Goal: Information Seeking & Learning: Learn about a topic

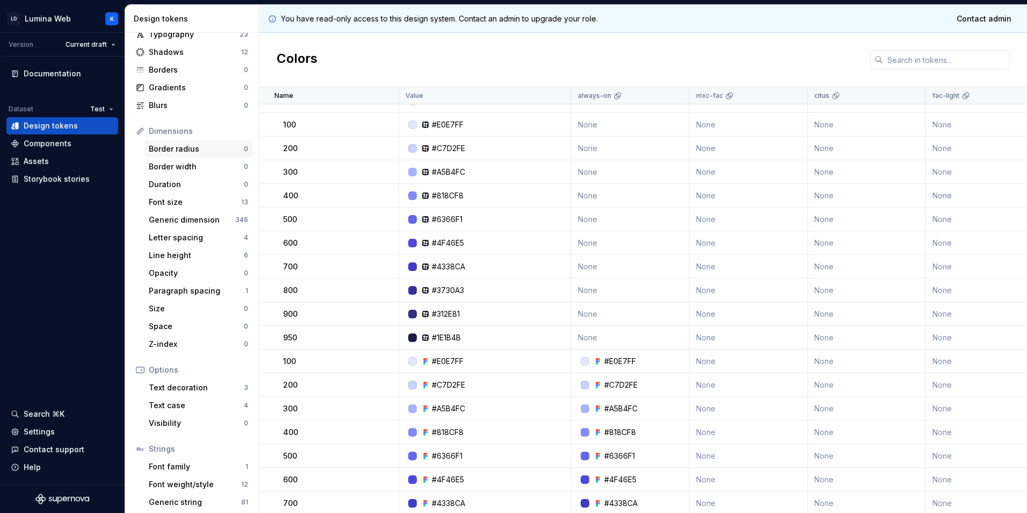
scroll to position [76, 0]
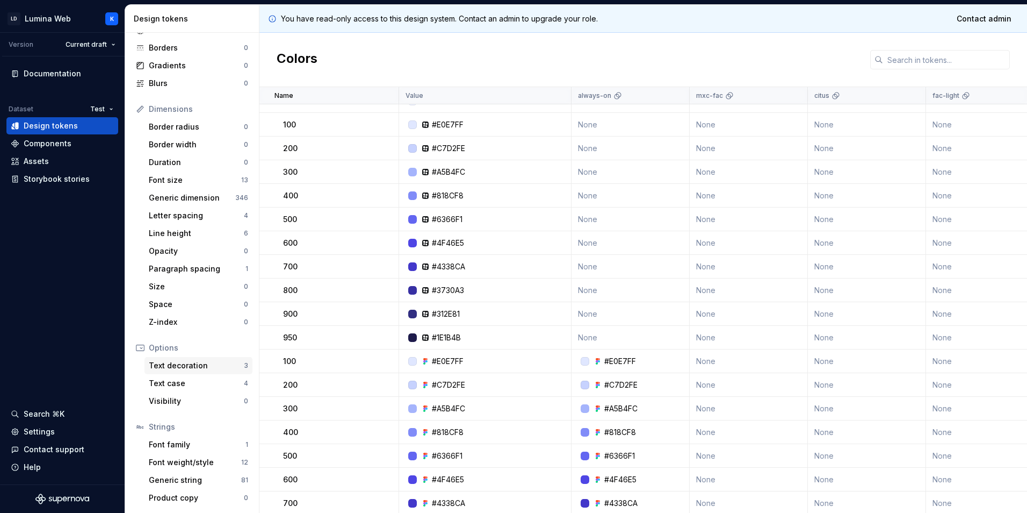
click at [196, 366] on div "Text decoration" at bounding box center [196, 365] width 95 height 11
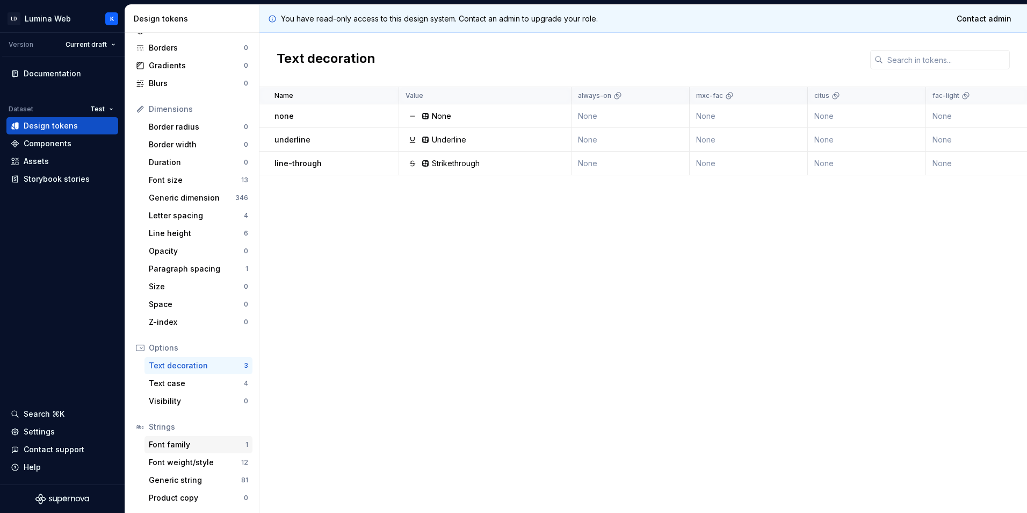
click at [212, 451] on div "Font family 1" at bounding box center [199, 444] width 108 height 17
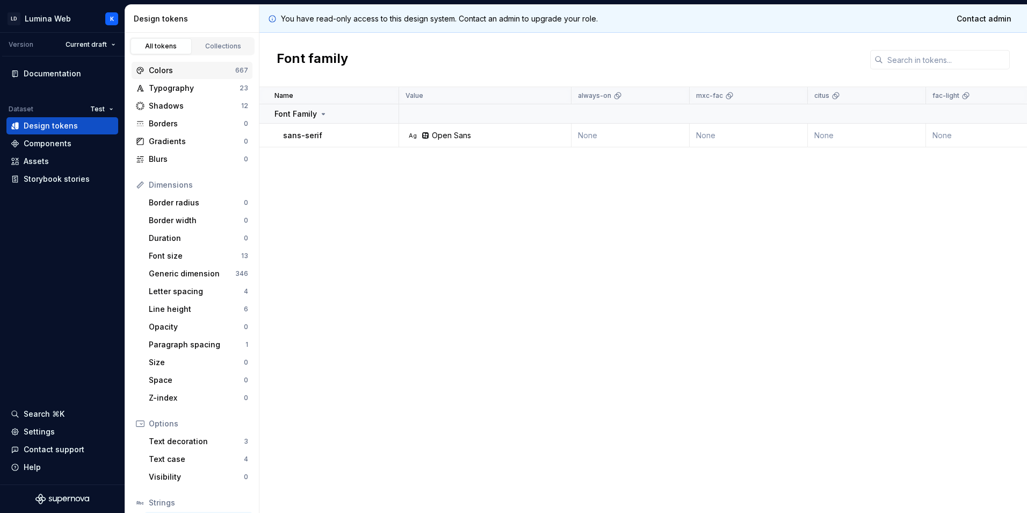
click at [214, 76] on div "Colors 667" at bounding box center [192, 70] width 121 height 17
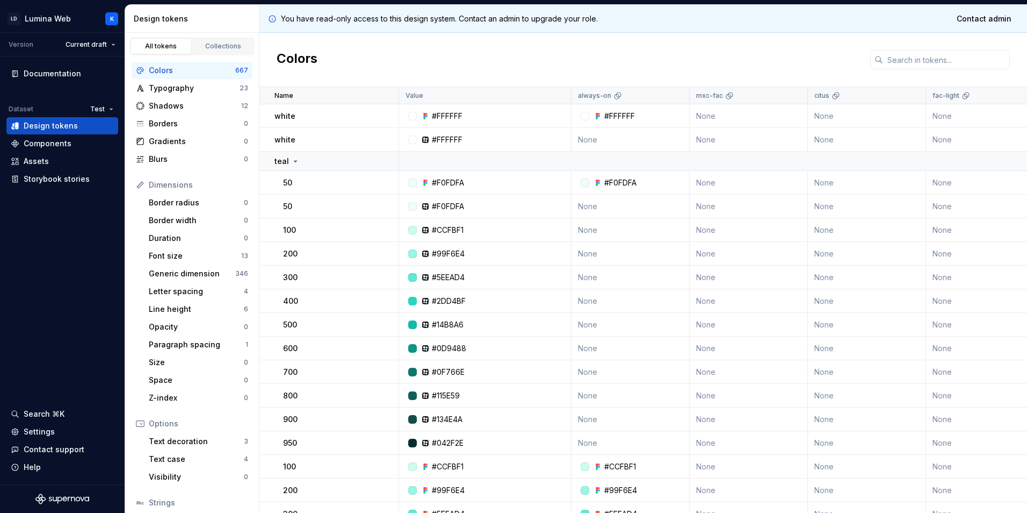
drag, startPoint x: 221, startPoint y: 29, endPoint x: 216, endPoint y: 36, distance: 8.8
click at [220, 30] on div "Design tokens" at bounding box center [192, 19] width 134 height 28
click at [214, 49] on div "Collections" at bounding box center [224, 46] width 54 height 9
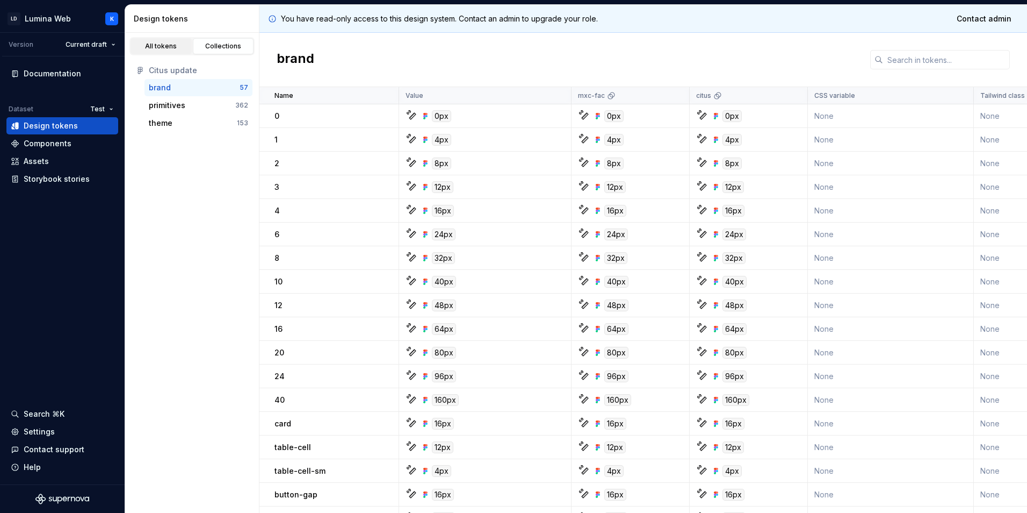
click at [180, 46] on div "All tokens" at bounding box center [161, 46] width 54 height 9
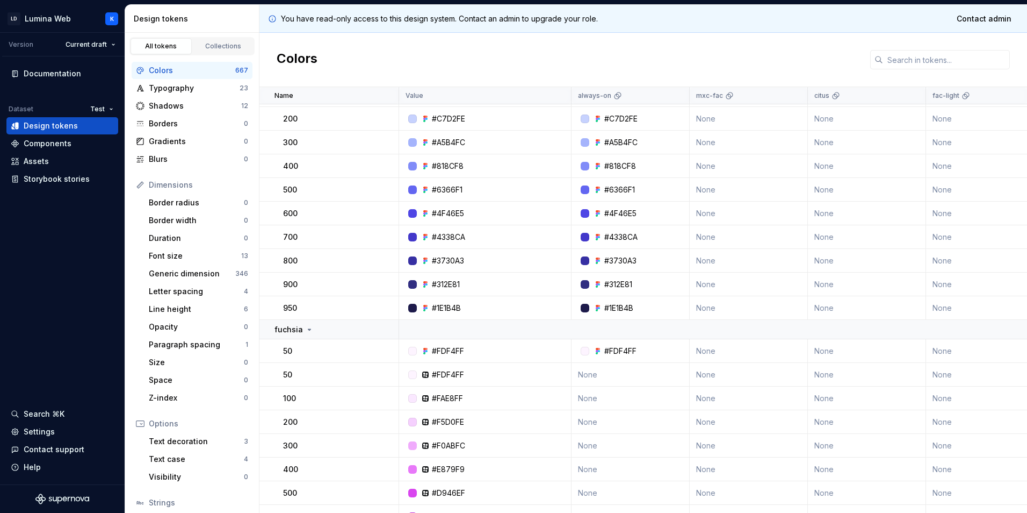
scroll to position [1128, 0]
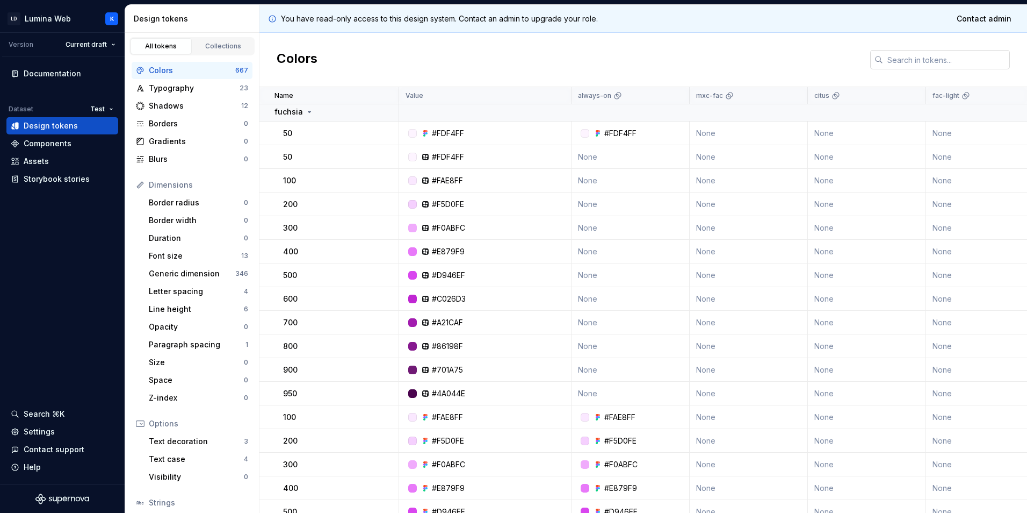
click at [902, 52] on input "text" at bounding box center [946, 59] width 127 height 19
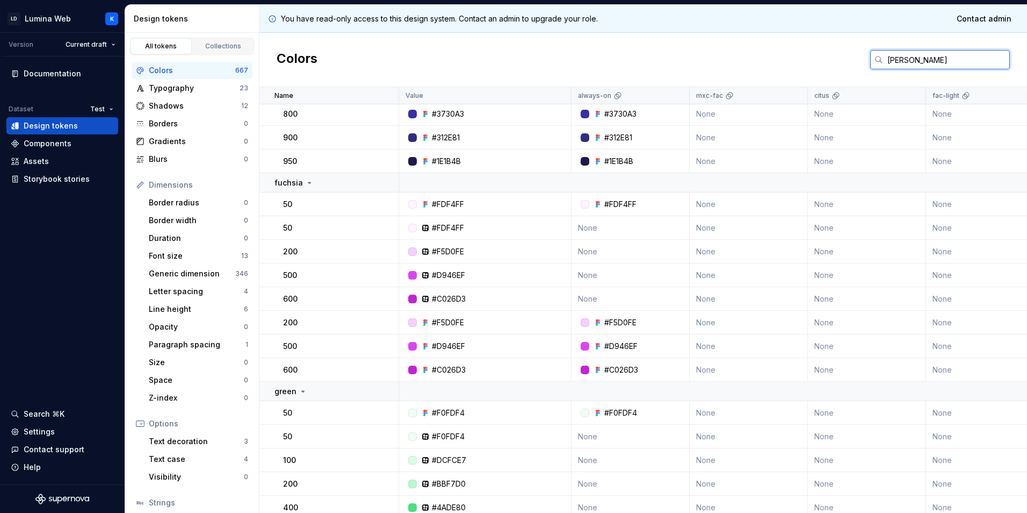
scroll to position [0, 0]
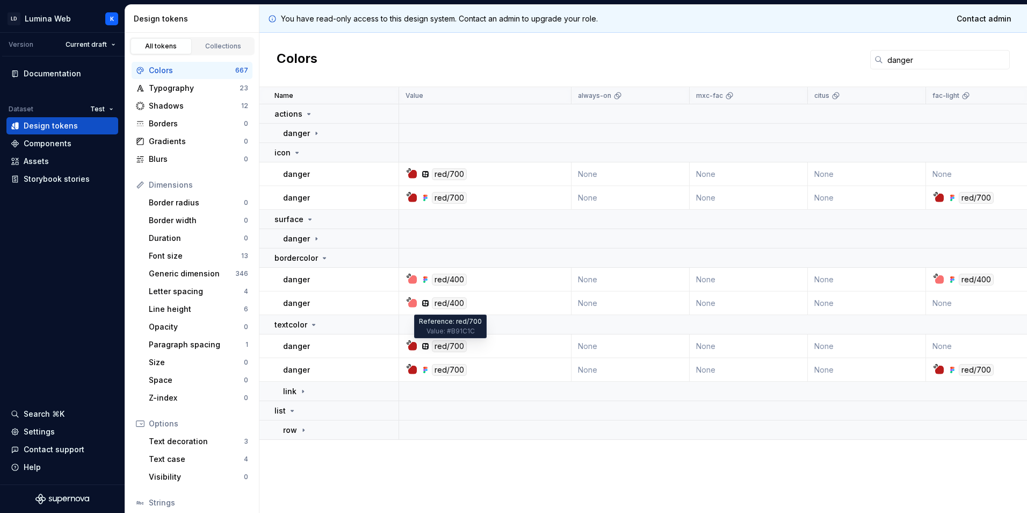
click at [439, 346] on div "red/700" at bounding box center [449, 346] width 35 height 12
click at [412, 346] on div at bounding box center [412, 346] width 9 height 9
click at [430, 352] on td "red/700" at bounding box center [485, 346] width 172 height 24
click at [426, 345] on icon at bounding box center [425, 345] width 4 height 4
click at [947, 351] on td "None" at bounding box center [985, 346] width 118 height 24
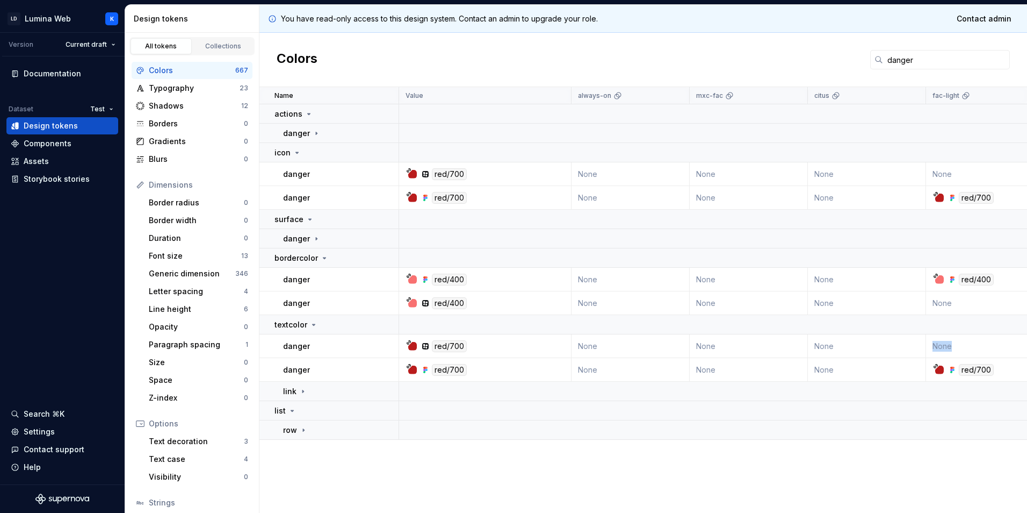
click at [947, 351] on td "None" at bounding box center [985, 346] width 118 height 24
click at [429, 370] on icon at bounding box center [425, 369] width 9 height 9
click at [441, 370] on div "red/700" at bounding box center [449, 370] width 35 height 12
click at [415, 369] on div at bounding box center [412, 369] width 9 height 9
click at [300, 371] on p "danger" at bounding box center [296, 369] width 27 height 11
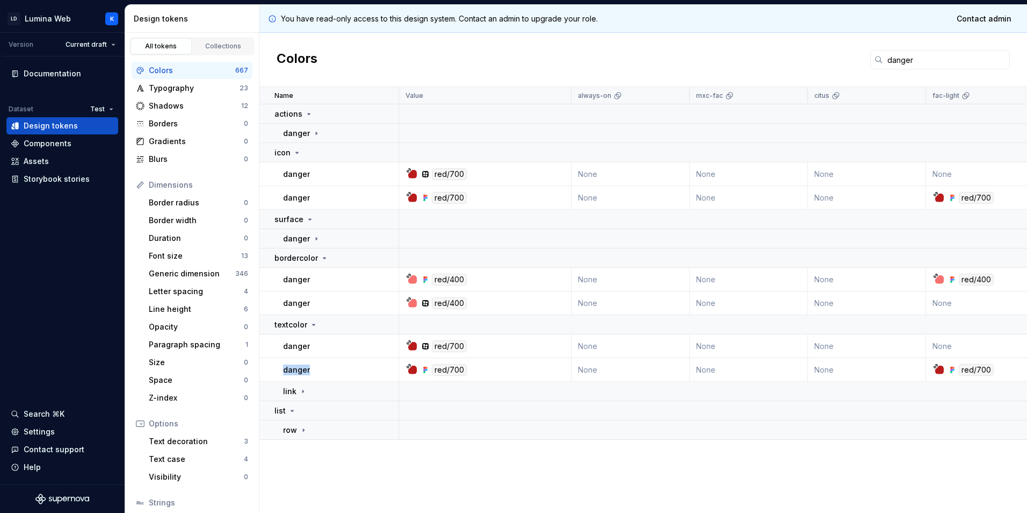
click at [300, 371] on p "danger" at bounding box center [296, 369] width 27 height 11
drag, startPoint x: 300, startPoint y: 371, endPoint x: 328, endPoint y: 371, distance: 27.9
click at [328, 371] on div "danger" at bounding box center [340, 369] width 115 height 11
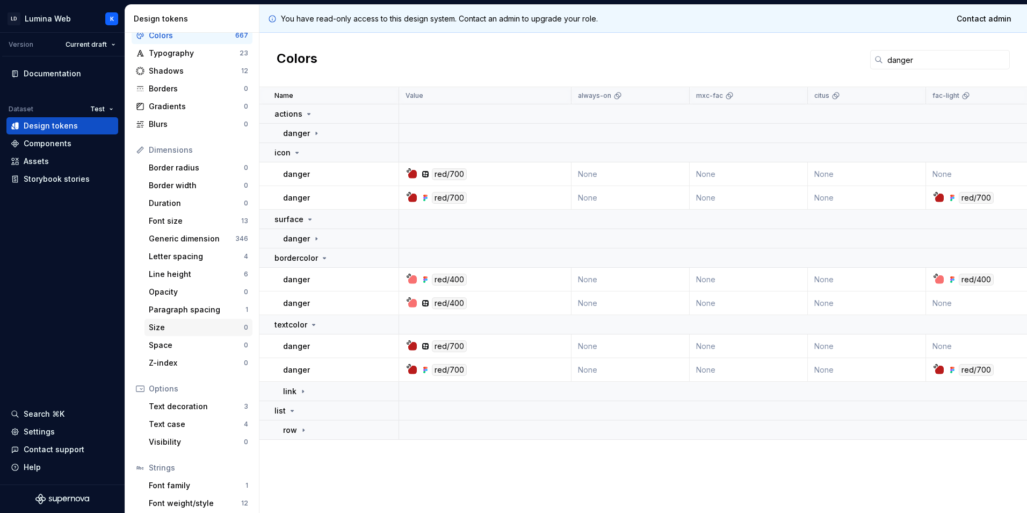
scroll to position [54, 0]
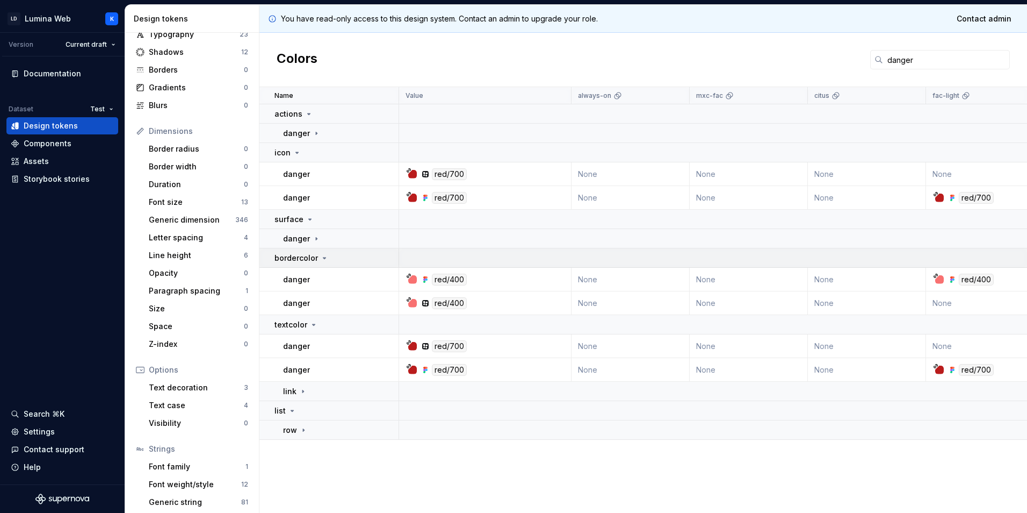
click at [323, 261] on icon at bounding box center [324, 258] width 9 height 9
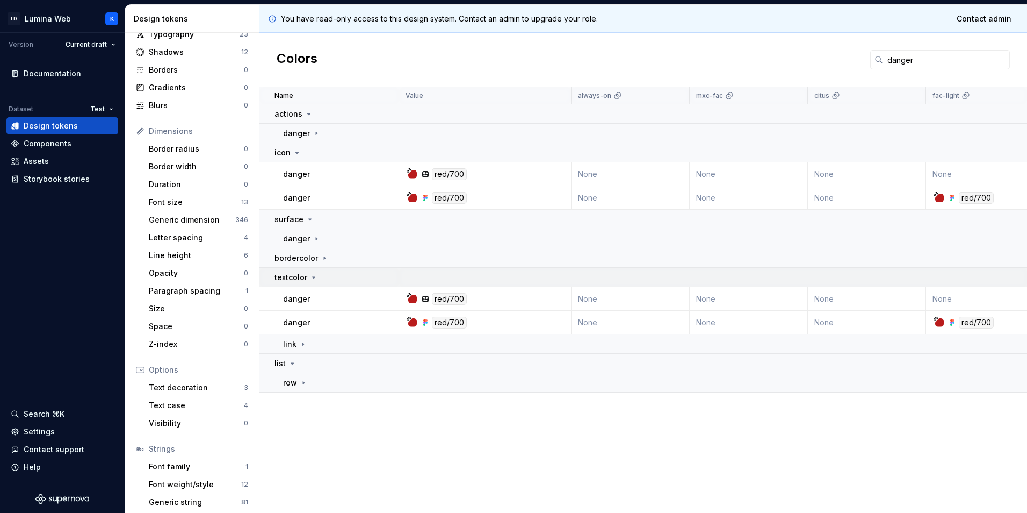
click at [310, 276] on icon at bounding box center [314, 277] width 9 height 9
click at [310, 298] on div "danger" at bounding box center [340, 298] width 115 height 11
click at [443, 305] on td "red/700" at bounding box center [485, 299] width 172 height 24
drag, startPoint x: 438, startPoint y: 301, endPoint x: 457, endPoint y: 303, distance: 18.9
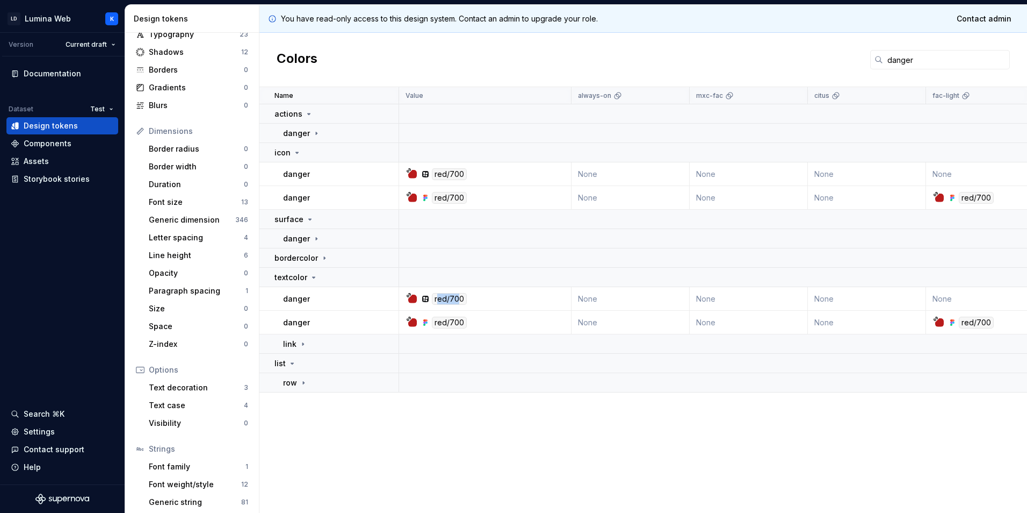
click at [457, 303] on div "red/700" at bounding box center [449, 299] width 35 height 12
drag, startPoint x: 457, startPoint y: 303, endPoint x: 436, endPoint y: 244, distance: 62.2
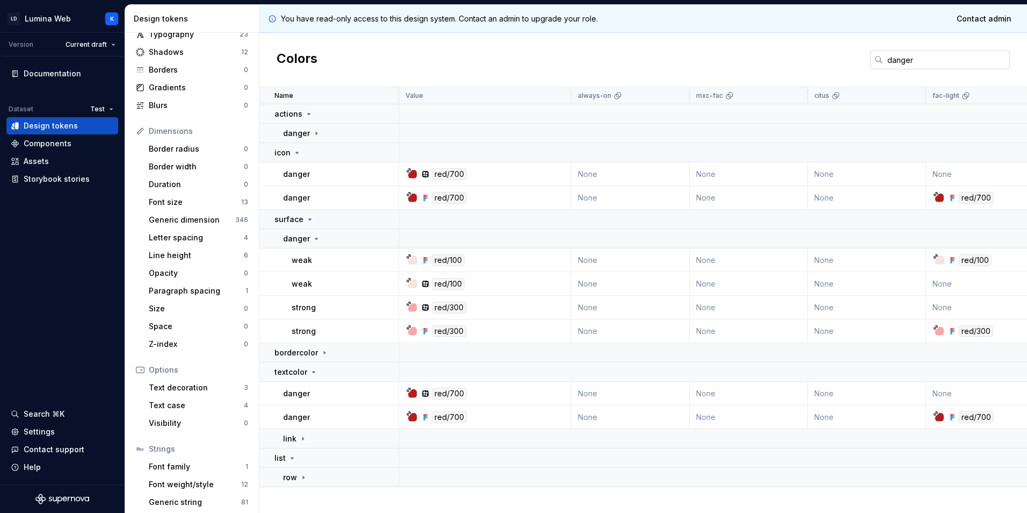
click at [941, 55] on input "danger" at bounding box center [946, 59] width 127 height 19
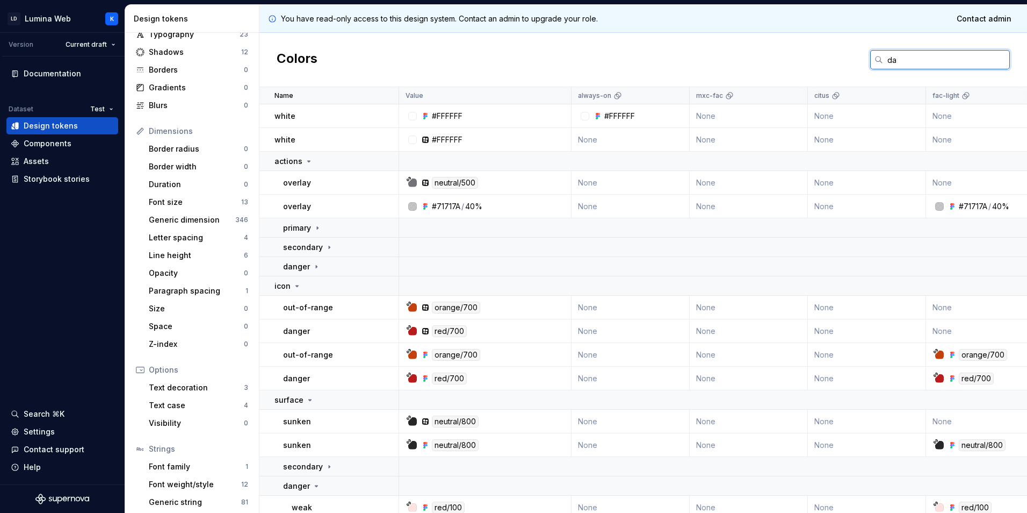
type input "d"
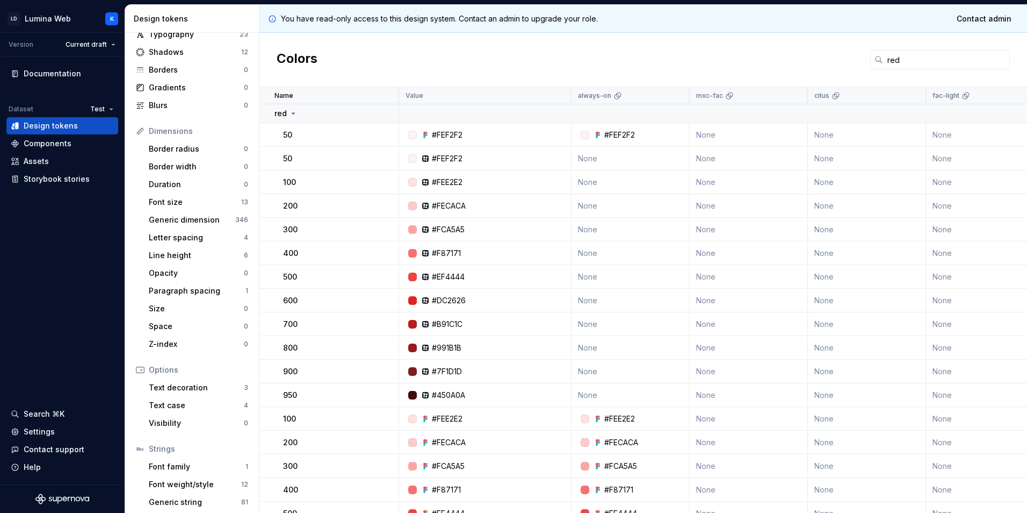
scroll to position [0, 0]
click at [948, 63] on input "red" at bounding box center [946, 59] width 127 height 19
type input "r"
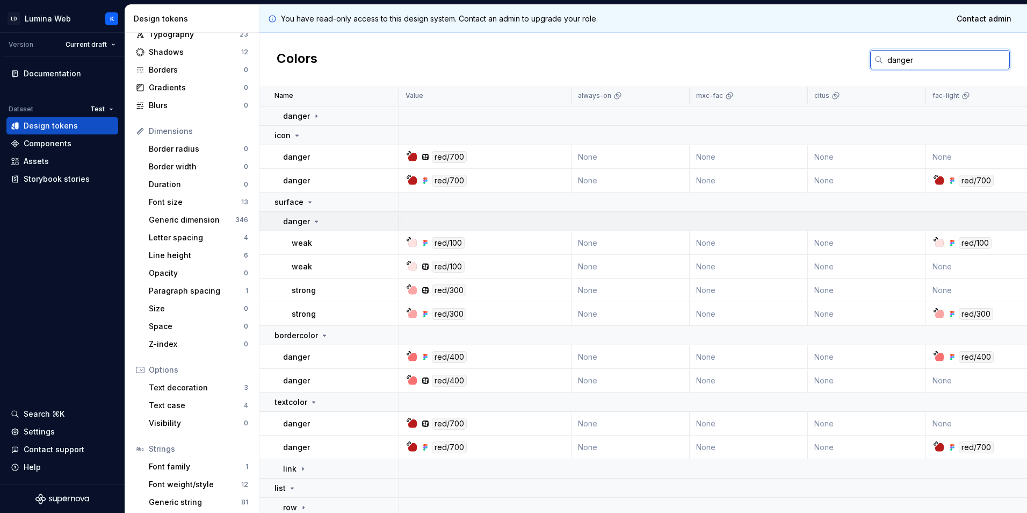
scroll to position [27, 0]
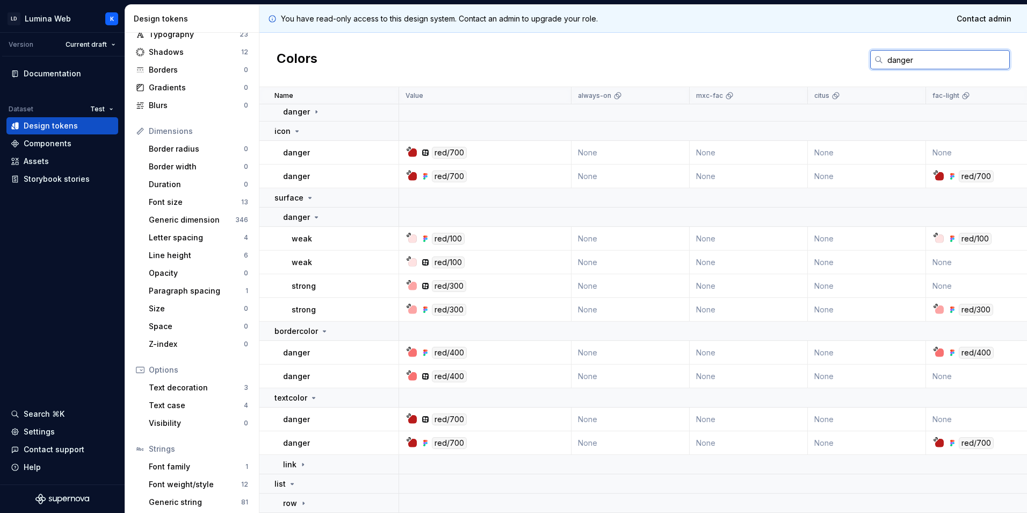
type input "danger"
click at [407, 413] on icon at bounding box center [409, 415] width 4 height 4
click at [428, 416] on icon at bounding box center [425, 419] width 6 height 6
click at [452, 417] on div "red/700" at bounding box center [449, 419] width 35 height 12
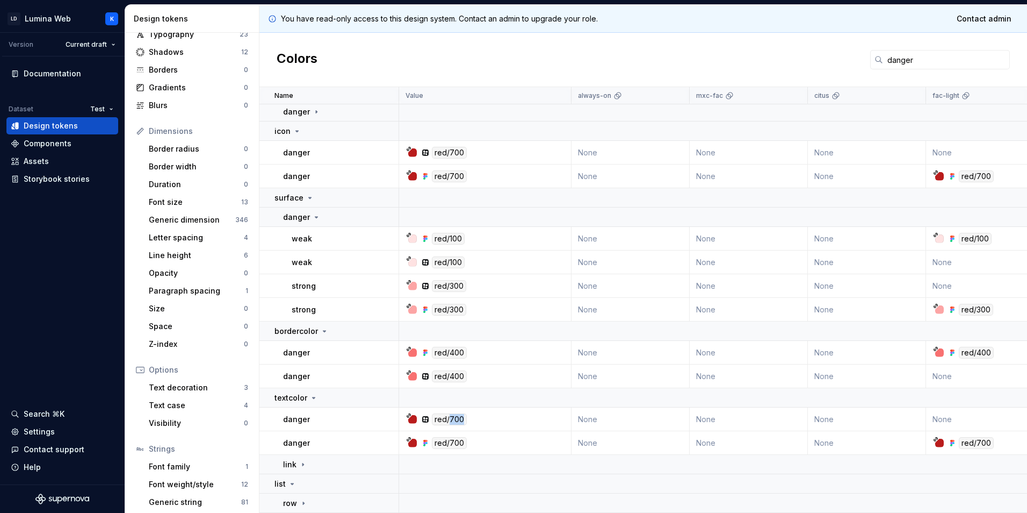
drag, startPoint x: 452, startPoint y: 417, endPoint x: 563, endPoint y: 421, distance: 110.8
click at [563, 421] on td "red/700" at bounding box center [485, 419] width 172 height 24
drag, startPoint x: 437, startPoint y: 440, endPoint x: 448, endPoint y: 441, distance: 10.2
click at [448, 441] on div "red/700" at bounding box center [449, 443] width 35 height 12
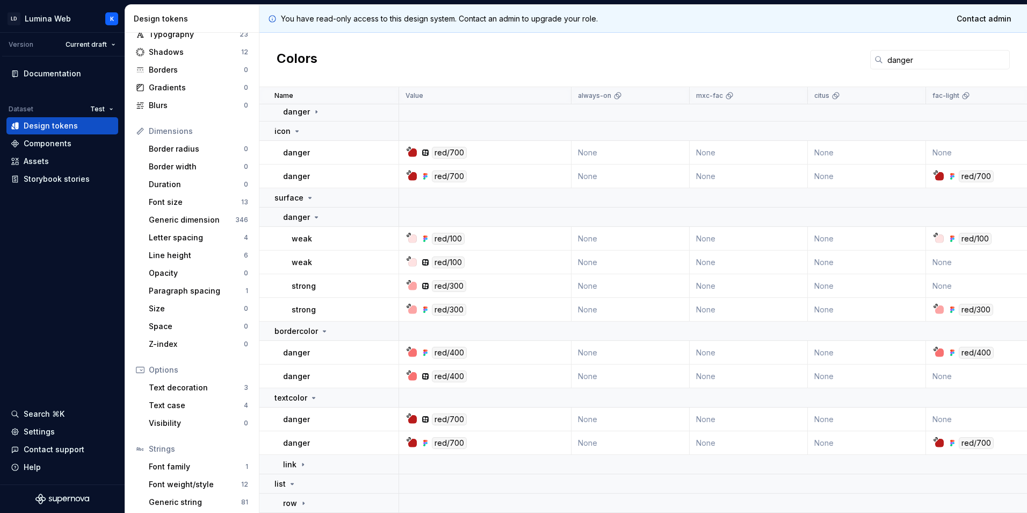
click at [407, 413] on icon at bounding box center [408, 415] width 5 height 5
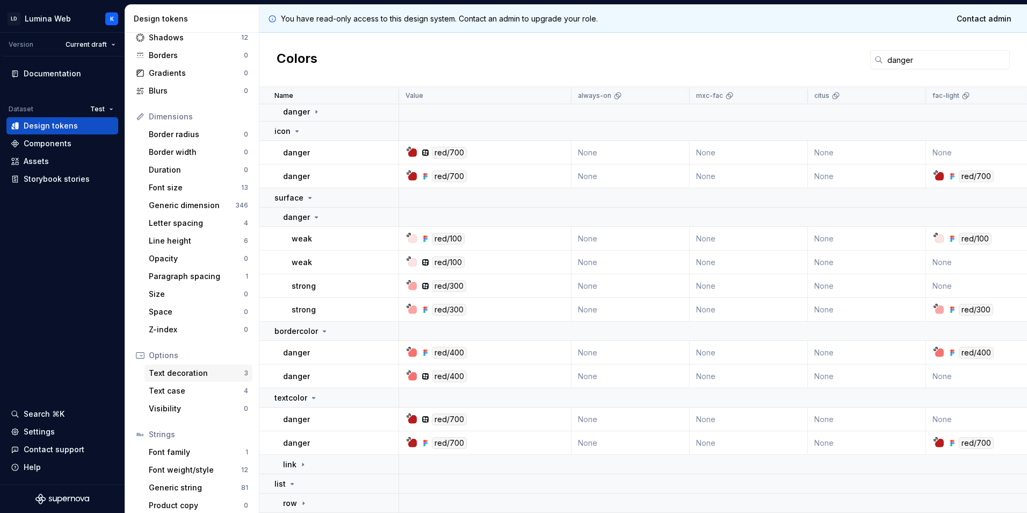
scroll to position [76, 0]
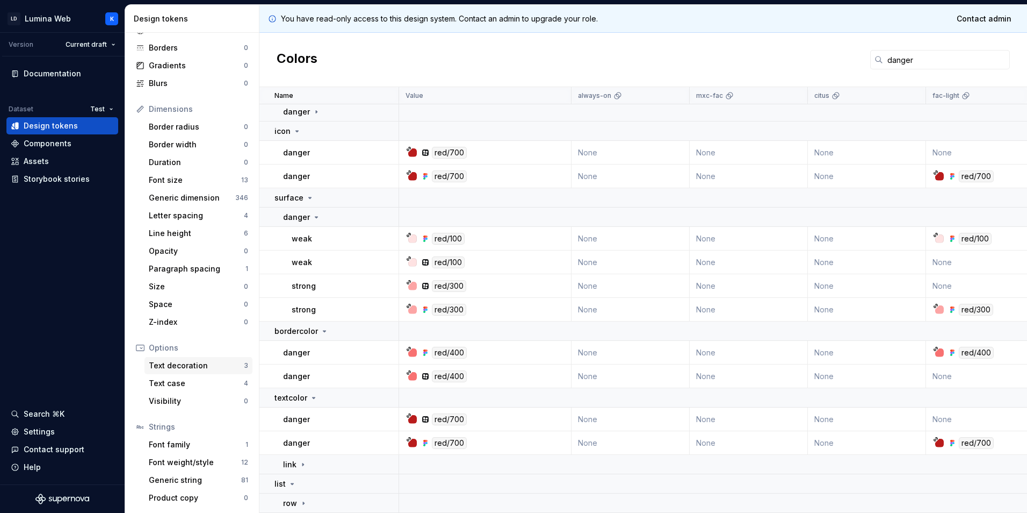
click at [204, 371] on div "Text decoration 3" at bounding box center [199, 365] width 108 height 17
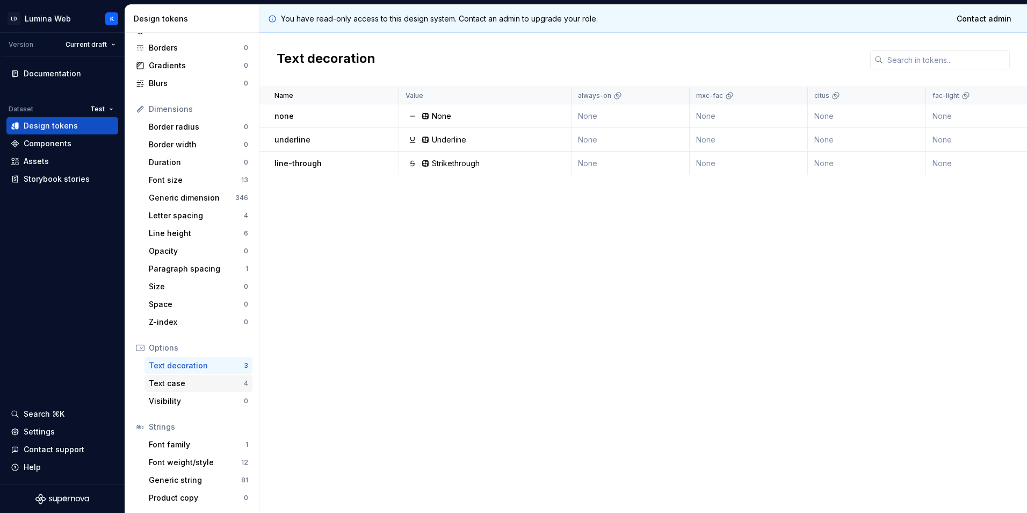
click at [189, 386] on div "Text case" at bounding box center [196, 383] width 95 height 11
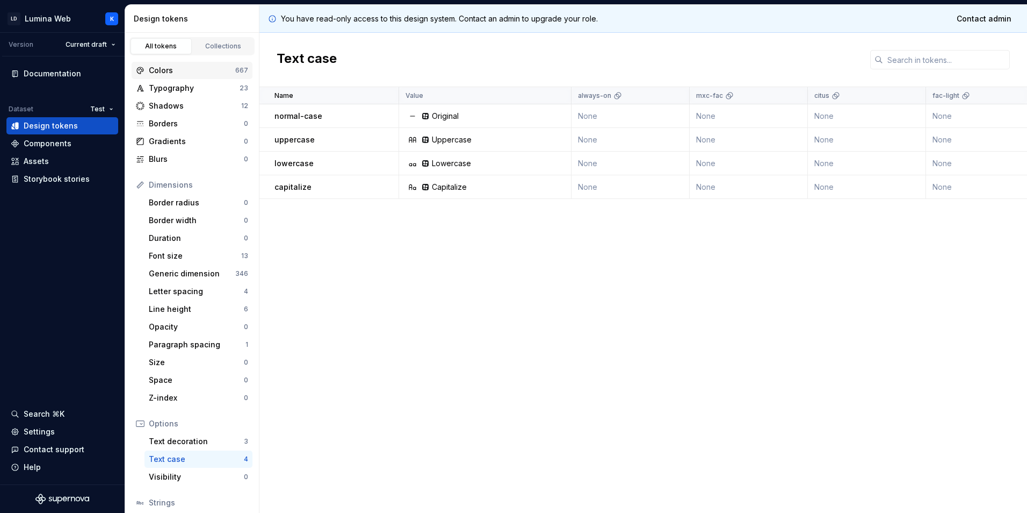
click at [202, 74] on div "Colors" at bounding box center [192, 70] width 87 height 11
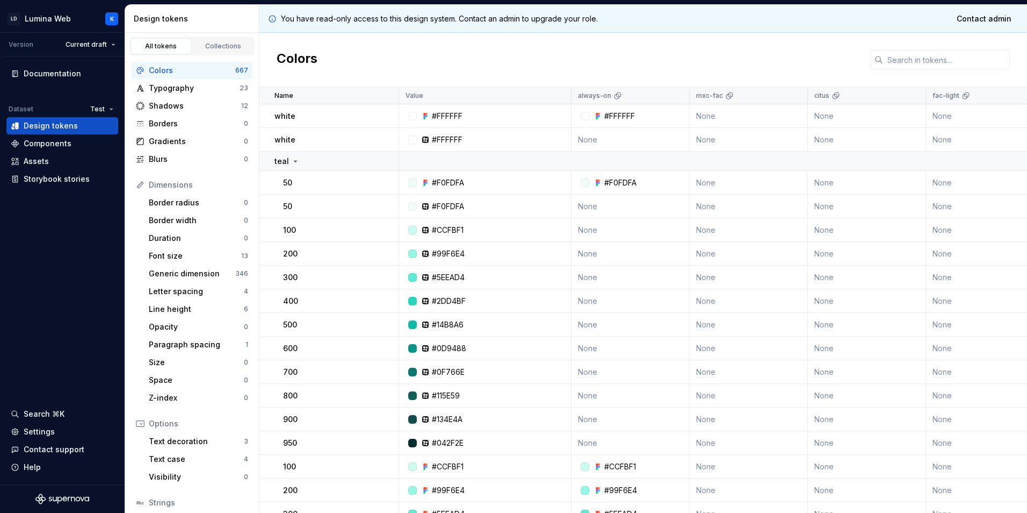
click at [588, 116] on div at bounding box center [585, 116] width 9 height 9
click at [587, 116] on div at bounding box center [585, 116] width 9 height 9
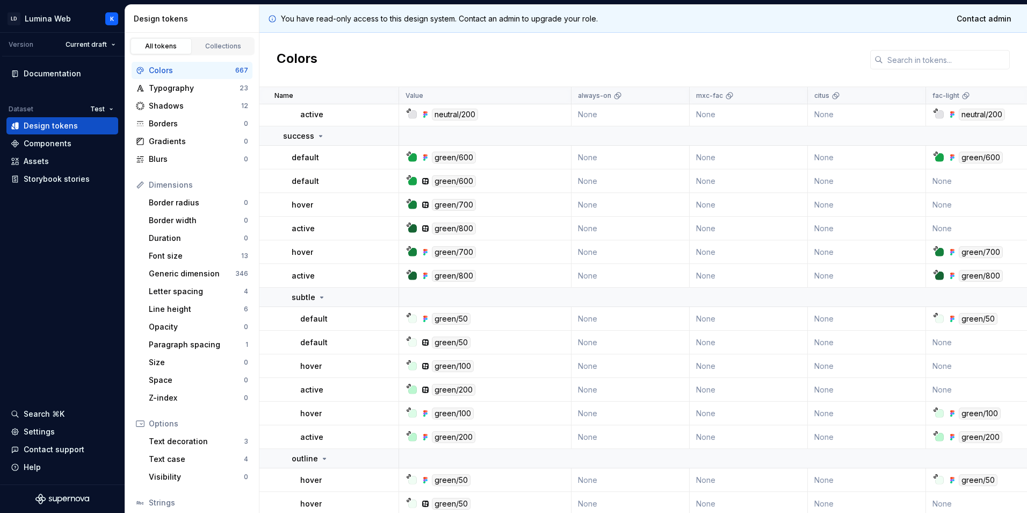
scroll to position [3224, 0]
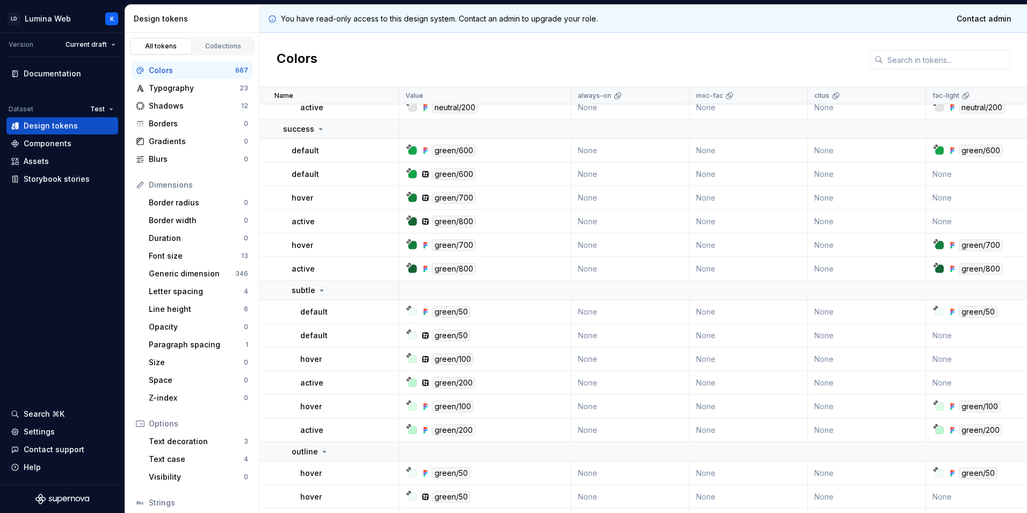
click at [415, 268] on div at bounding box center [412, 268] width 9 height 9
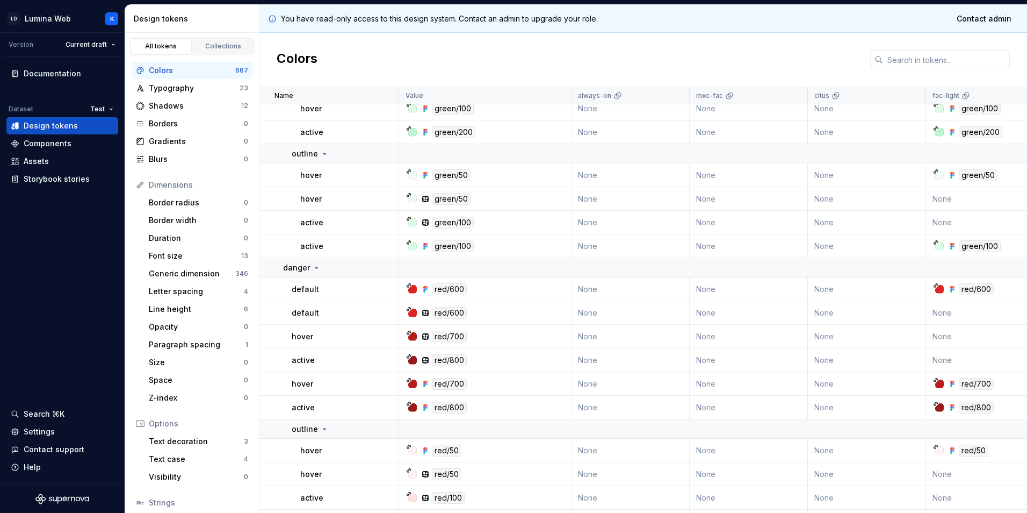
scroll to position [3546, 0]
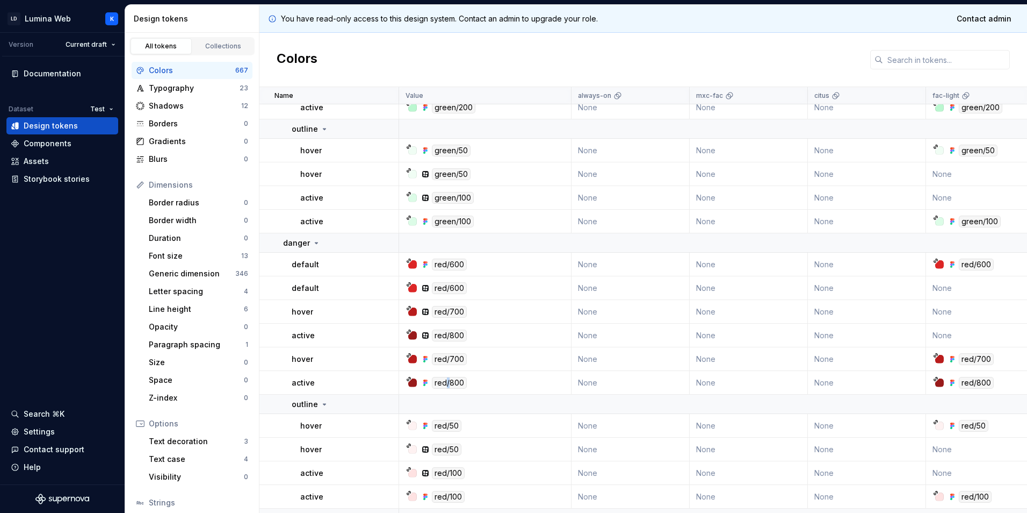
click at [448, 382] on div "red/800" at bounding box center [449, 383] width 35 height 12
drag, startPoint x: 74, startPoint y: 75, endPoint x: 69, endPoint y: 80, distance: 6.5
click at [74, 75] on div "Documentation" at bounding box center [52, 73] width 57 height 11
